Goal: Transaction & Acquisition: Purchase product/service

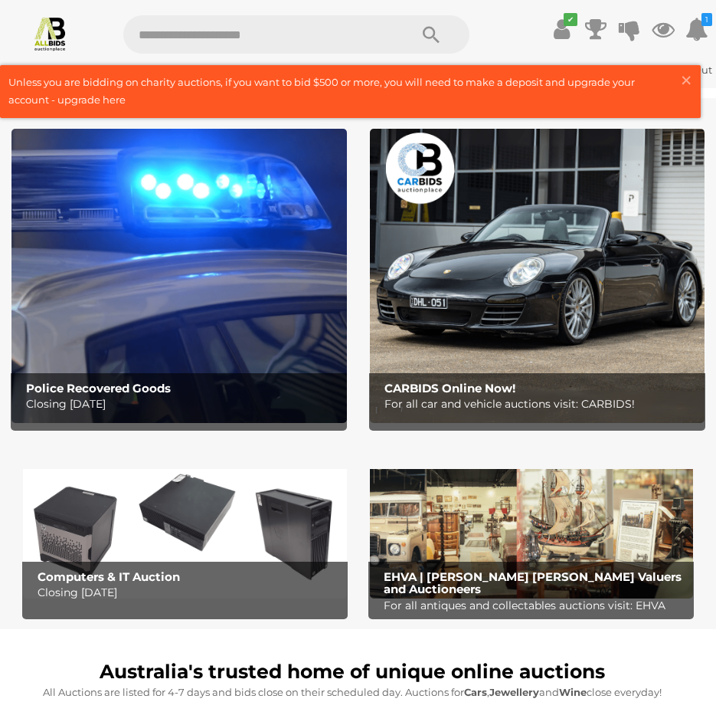
click at [208, 286] on img at bounding box center [179, 275] width 336 height 293
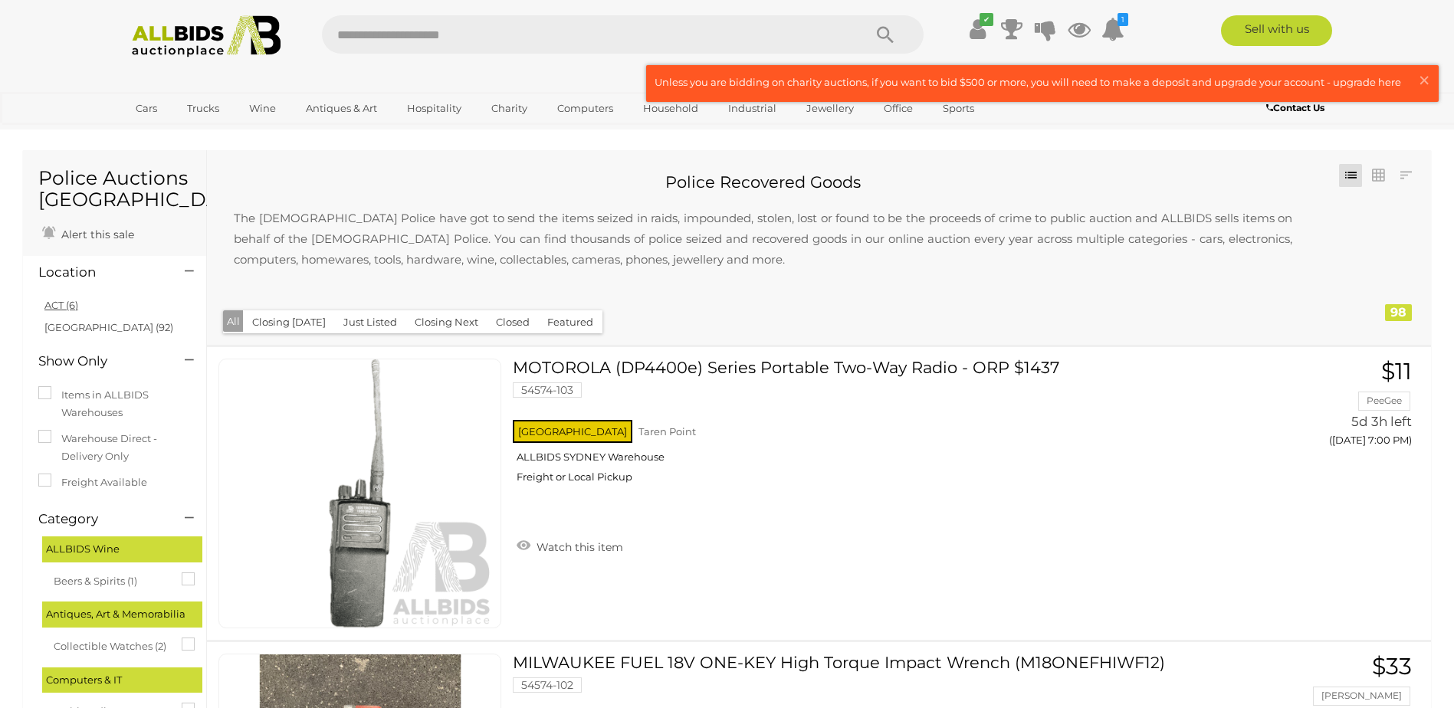
click at [56, 300] on link "ACT (6)" at bounding box center [61, 305] width 34 height 12
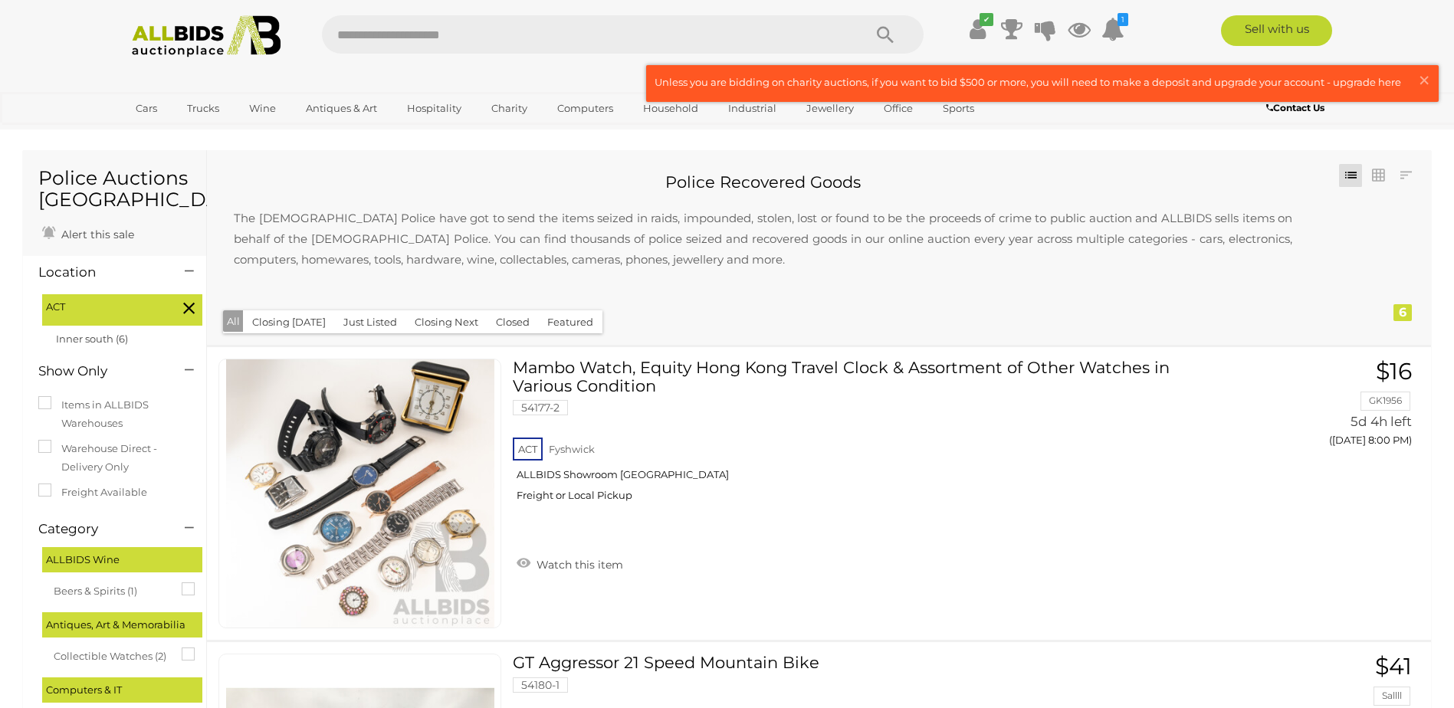
click at [196, 41] on img at bounding box center [206, 36] width 166 height 42
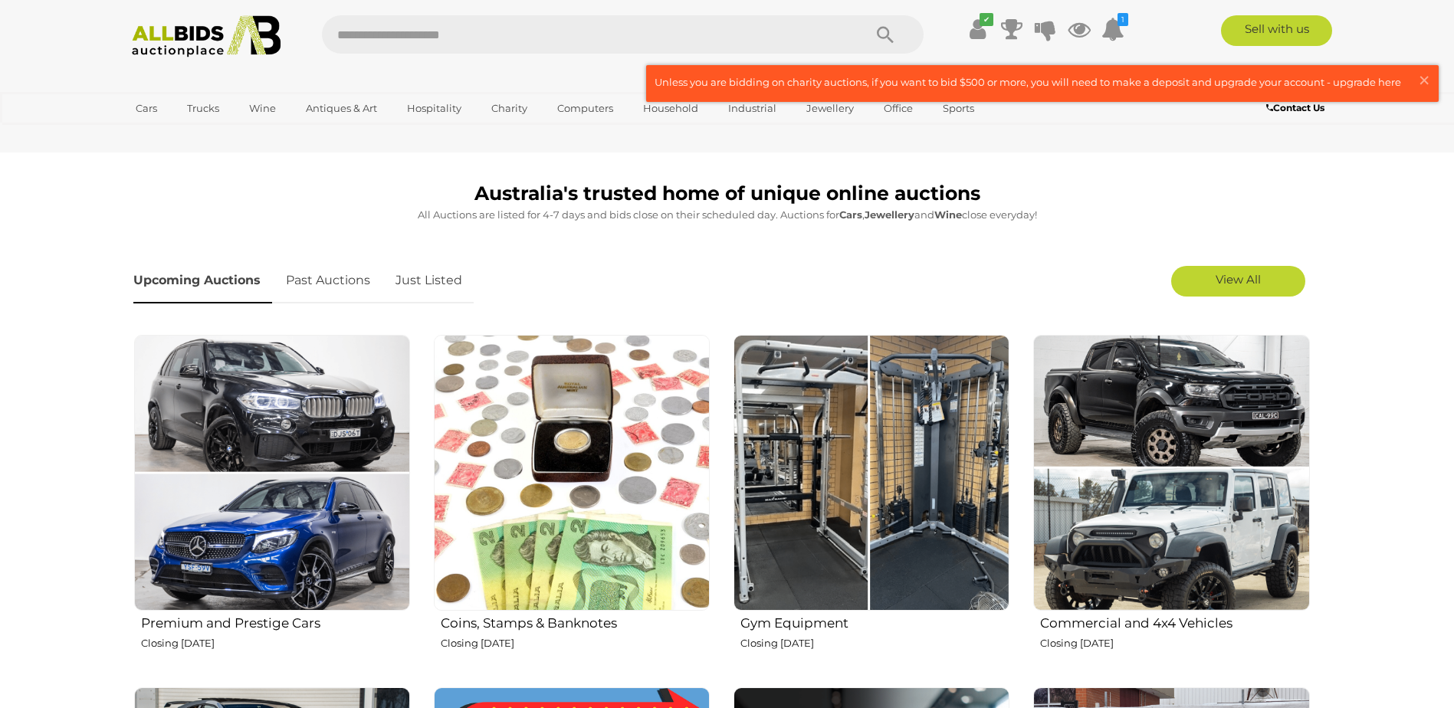
scroll to position [843, 0]
